Goal: Task Accomplishment & Management: Manage account settings

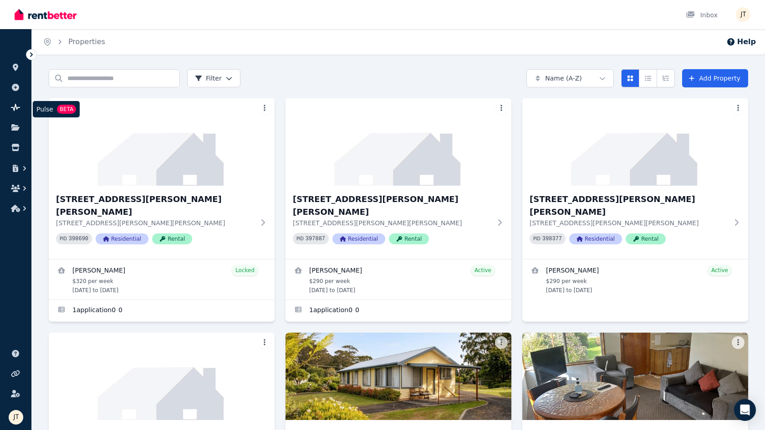
click at [21, 103] on link at bounding box center [15, 107] width 17 height 15
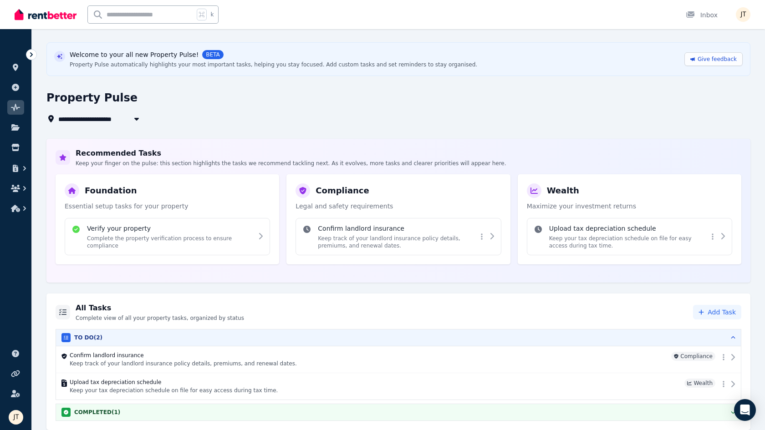
scroll to position [36, 0]
click at [17, 63] on link at bounding box center [15, 67] width 17 height 15
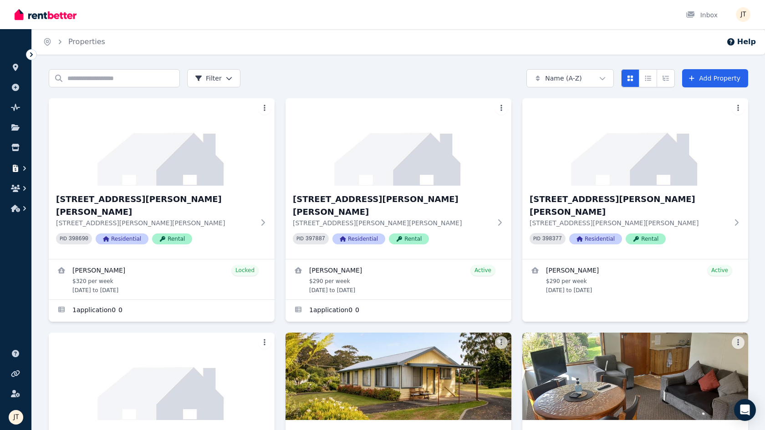
click at [17, 168] on icon "button" at bounding box center [15, 168] width 5 height 7
click at [59, 173] on span "Payments" at bounding box center [76, 177] width 46 height 11
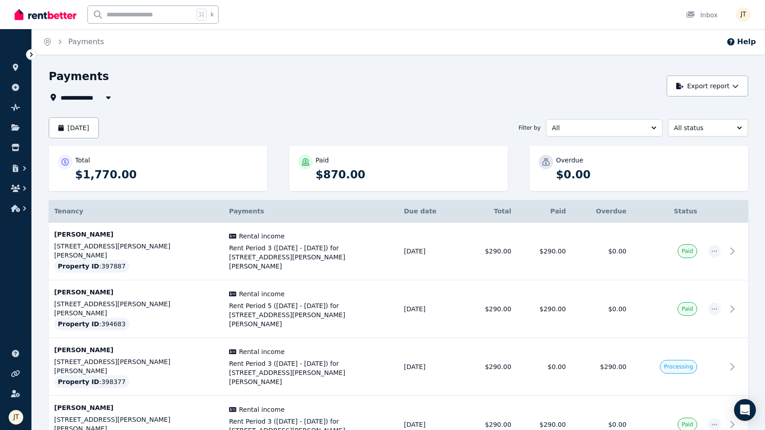
click at [567, 120] on button "All" at bounding box center [604, 127] width 117 height 17
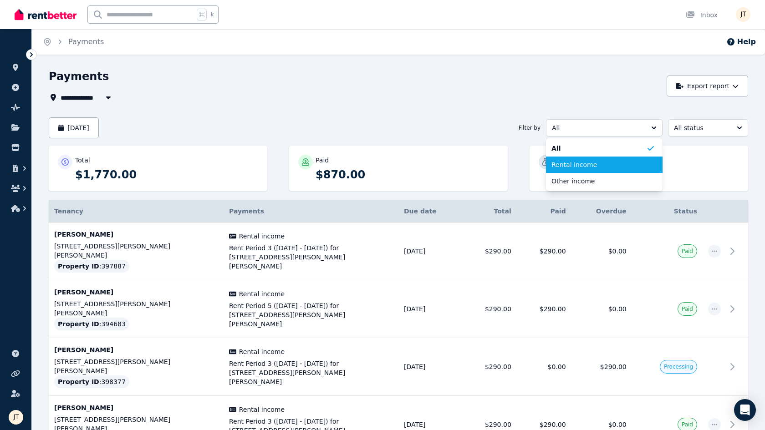
click at [574, 168] on span "Rental income" at bounding box center [598, 164] width 95 height 9
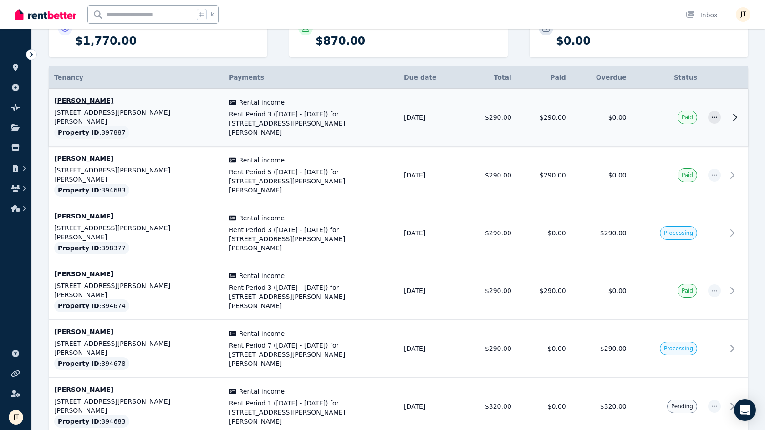
scroll to position [133, 0]
click at [358, 226] on span "Rent Period 3 ([DATE] - [DATE]) for [STREET_ADDRESS][PERSON_NAME][PERSON_NAME]" at bounding box center [311, 239] width 164 height 27
